Goal: Transaction & Acquisition: Purchase product/service

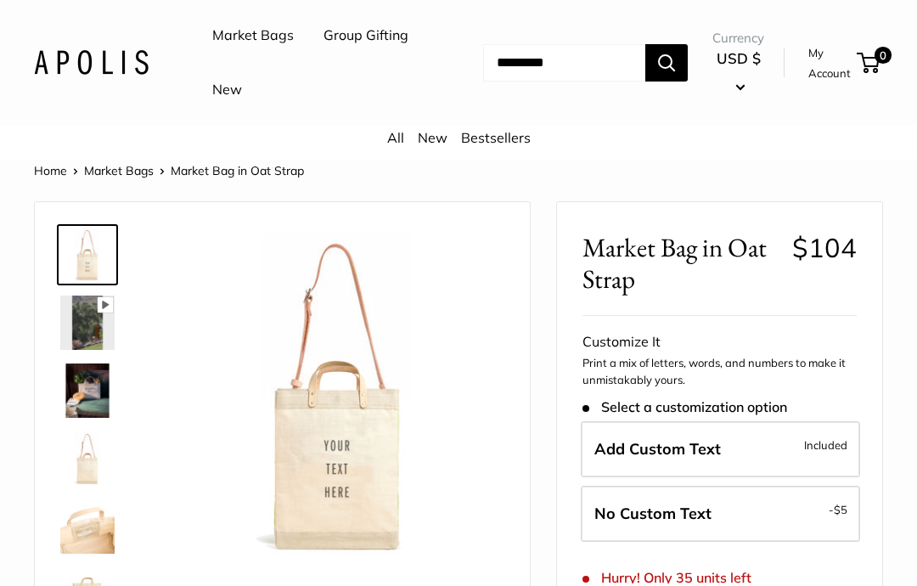
click at [274, 35] on link "Market Bags" at bounding box center [252, 35] width 81 height 25
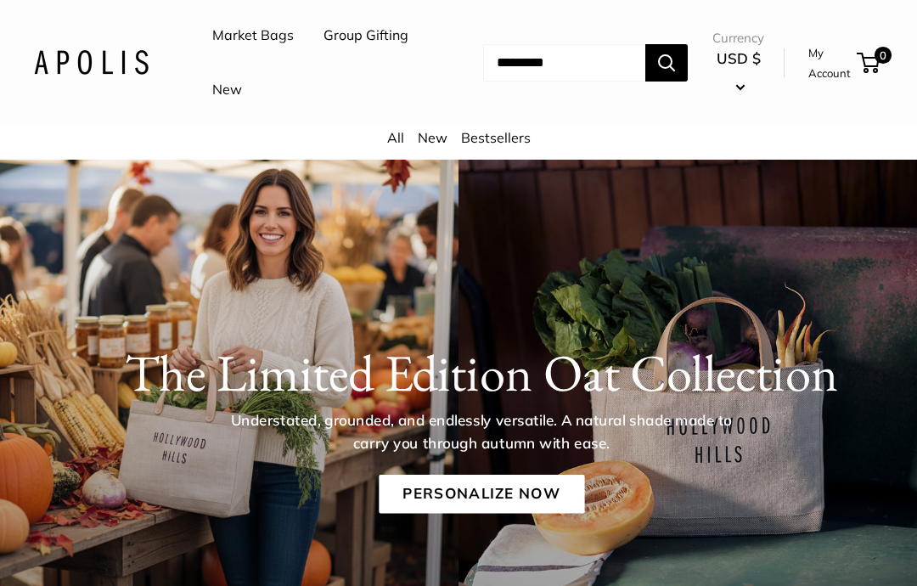
click at [487, 59] on input "Search..." at bounding box center [564, 62] width 162 height 37
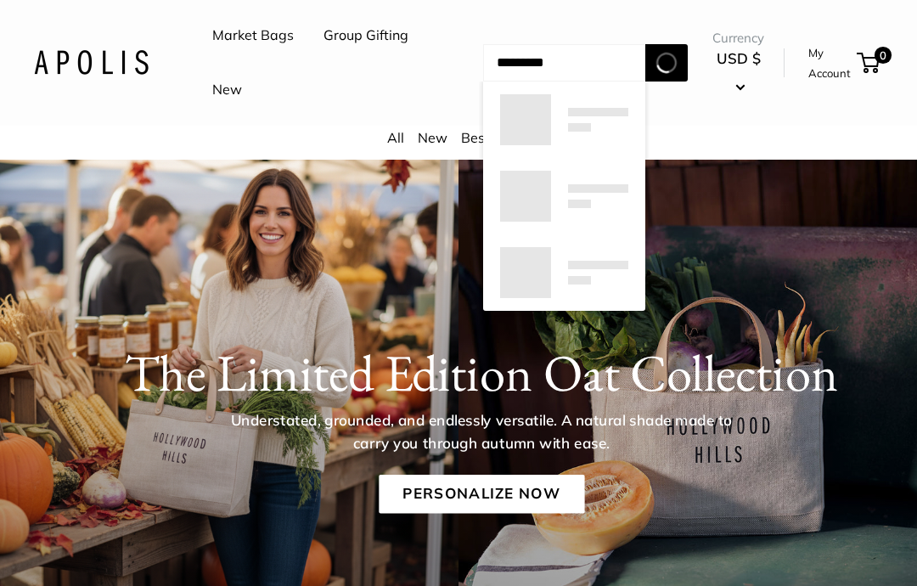
type input "*********"
click at [665, 62] on button "Search" at bounding box center [666, 62] width 42 height 37
